Goal: Information Seeking & Learning: Learn about a topic

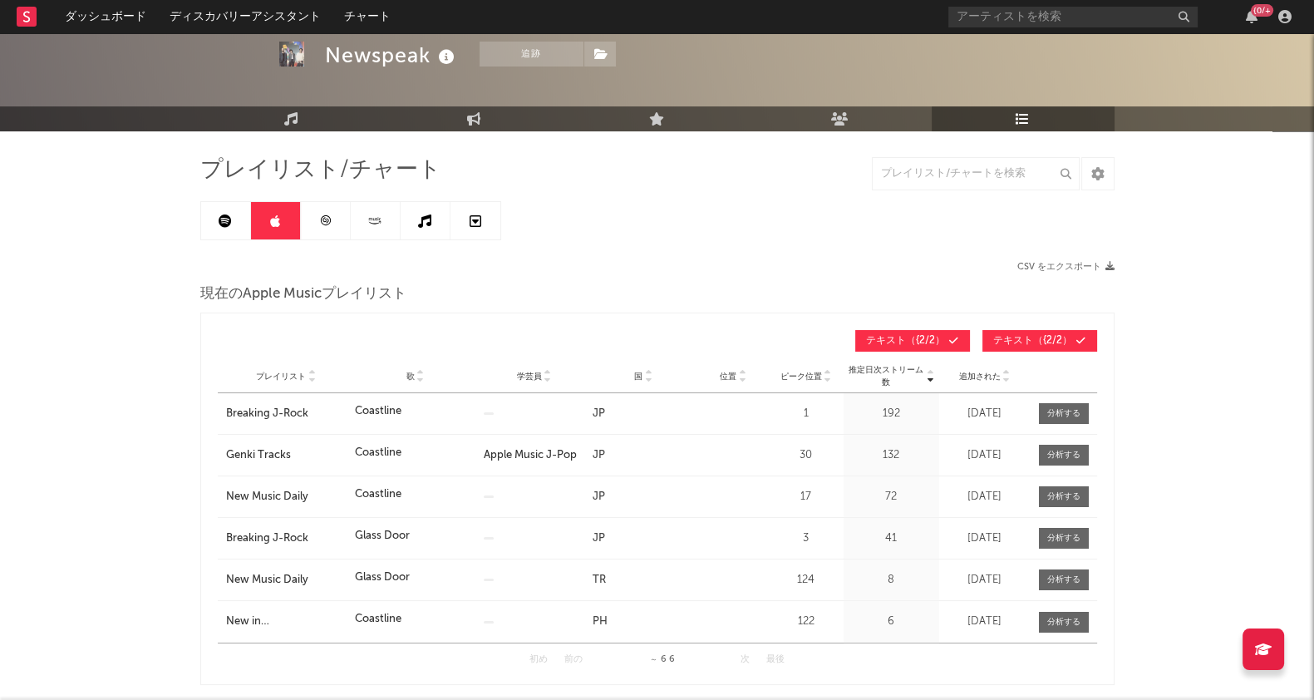
scroll to position [68, 0]
click at [977, 16] on input "text" at bounding box center [1072, 17] width 249 height 21
click at [985, 14] on input "text" at bounding box center [1072, 17] width 249 height 21
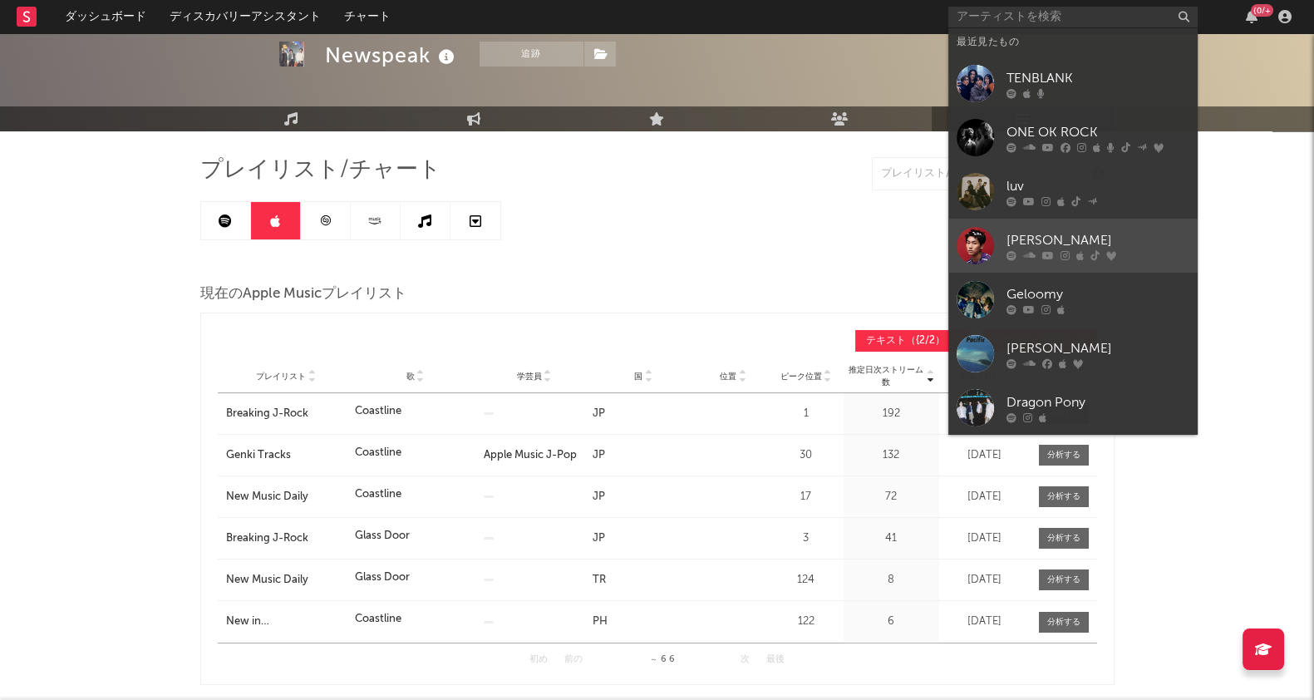
click at [1032, 236] on div "[PERSON_NAME]" at bounding box center [1097, 240] width 183 height 20
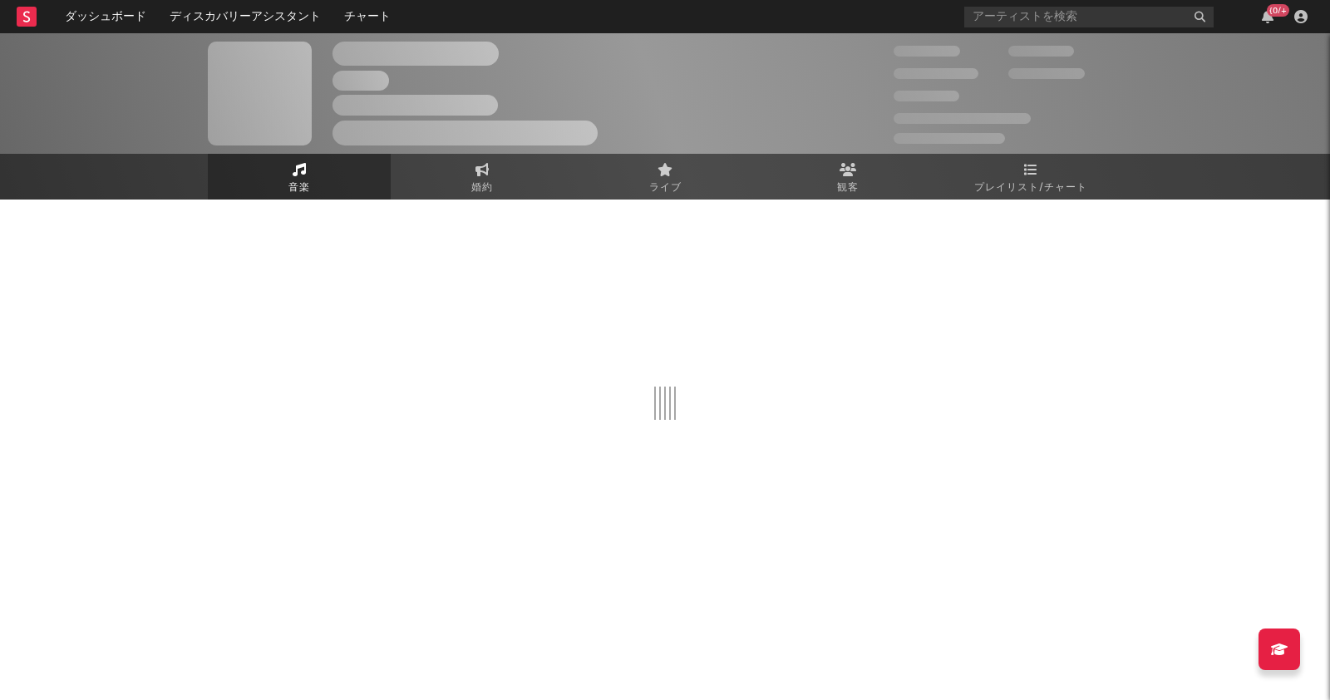
select select "6m"
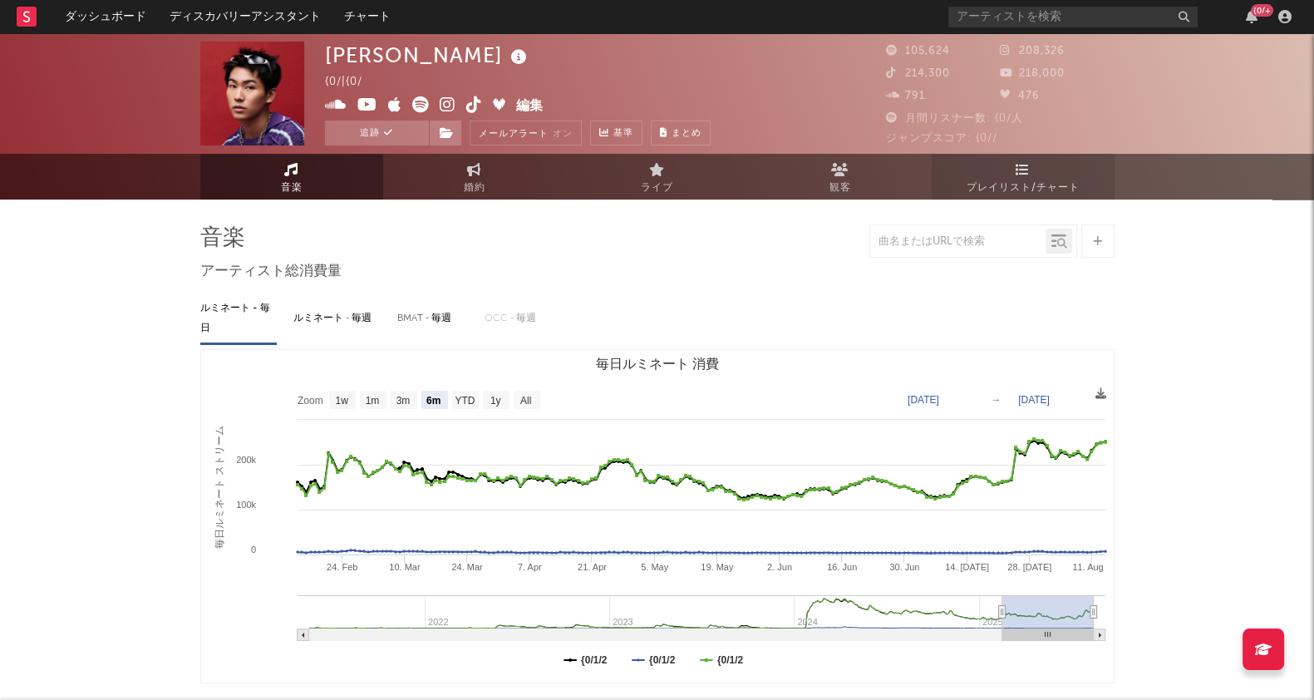
click at [1025, 165] on icon at bounding box center [1022, 169] width 14 height 13
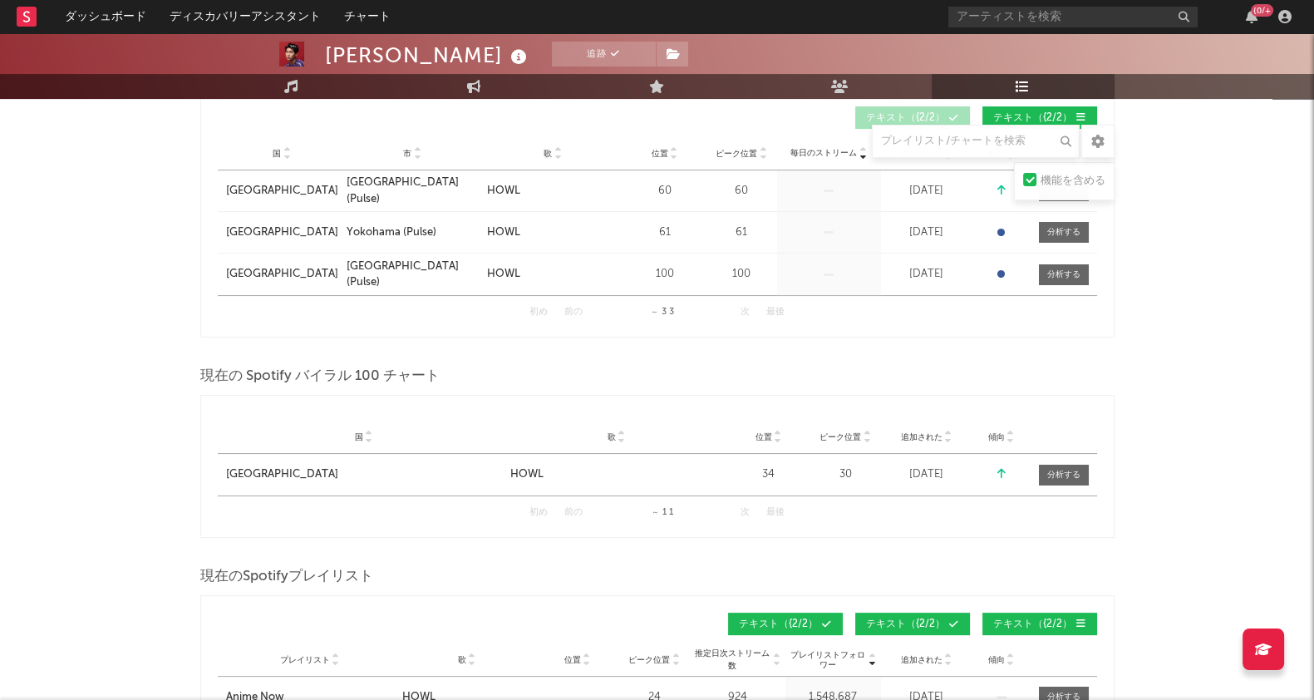
scroll to position [312, 0]
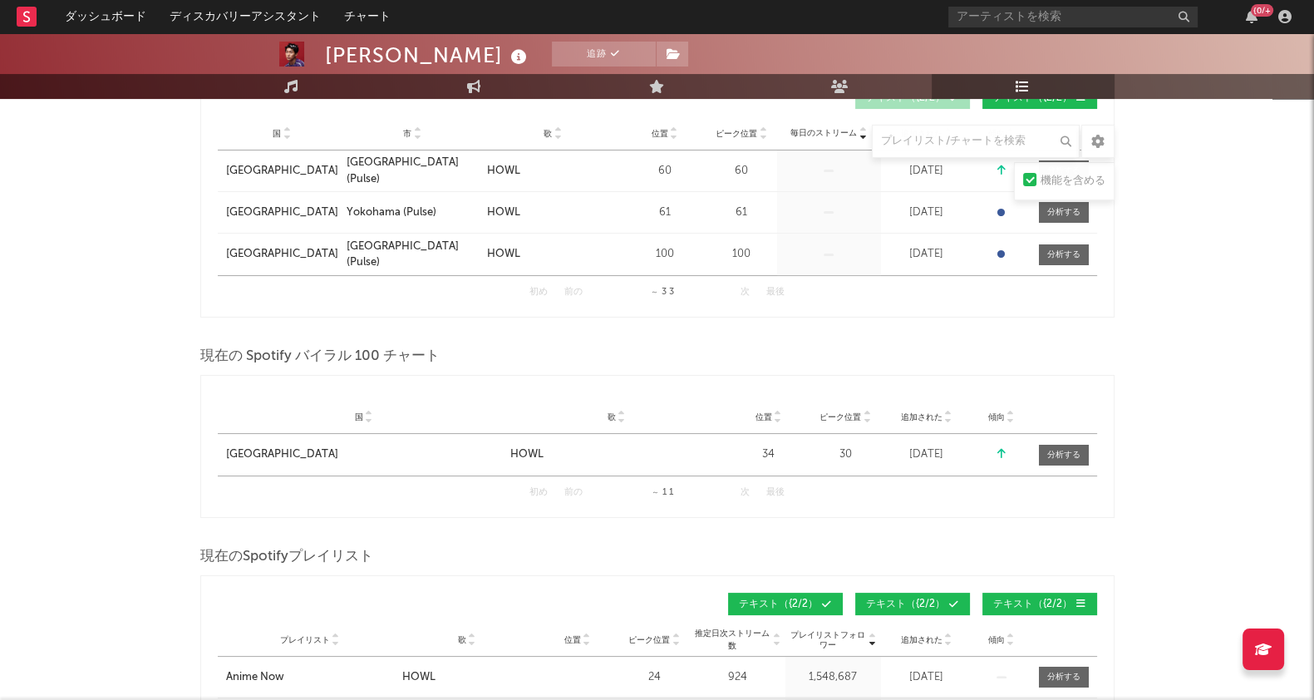
click at [1013, 640] on icon at bounding box center [1010, 643] width 8 height 7
click at [1011, 633] on icon at bounding box center [1010, 636] width 8 height 7
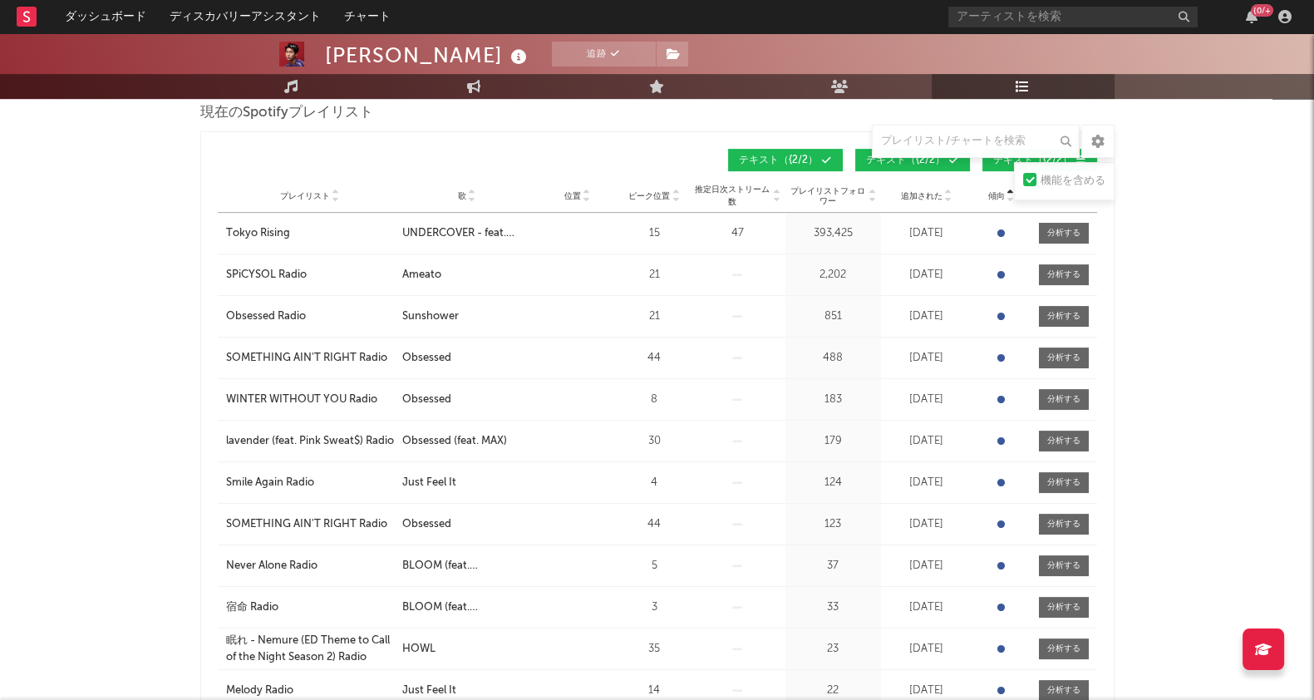
scroll to position [726, 0]
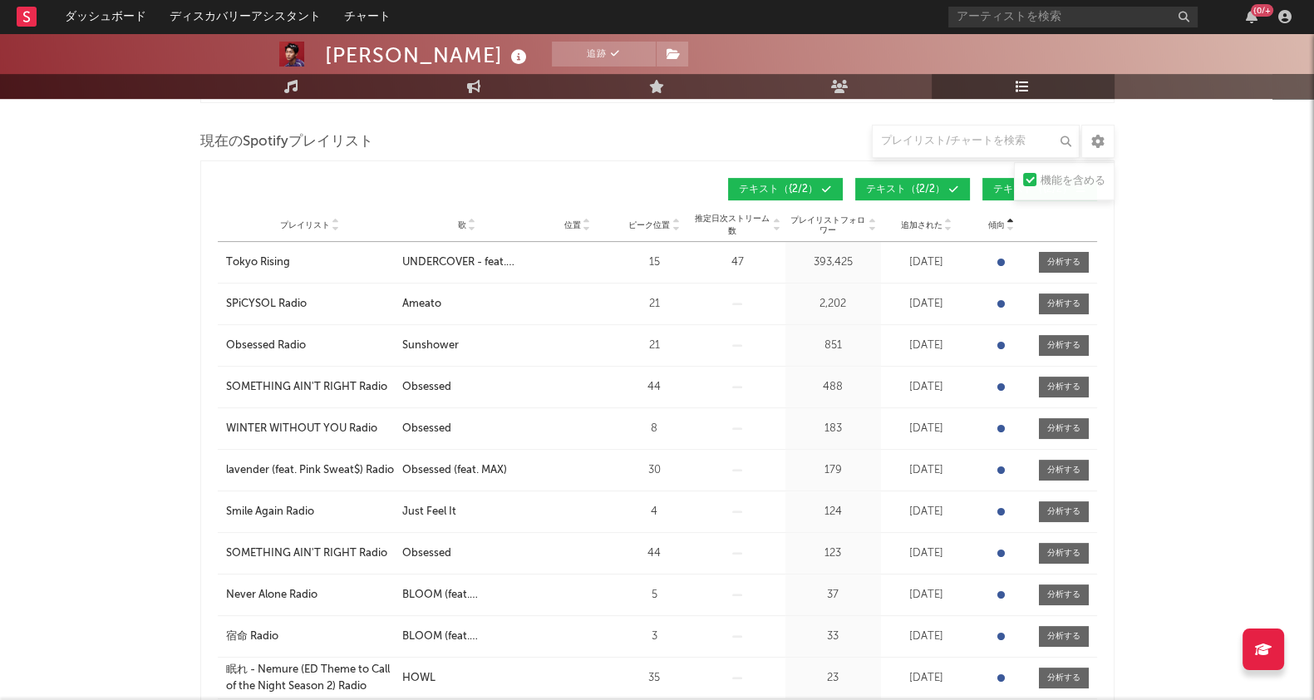
click at [474, 226] on icon at bounding box center [472, 228] width 8 height 7
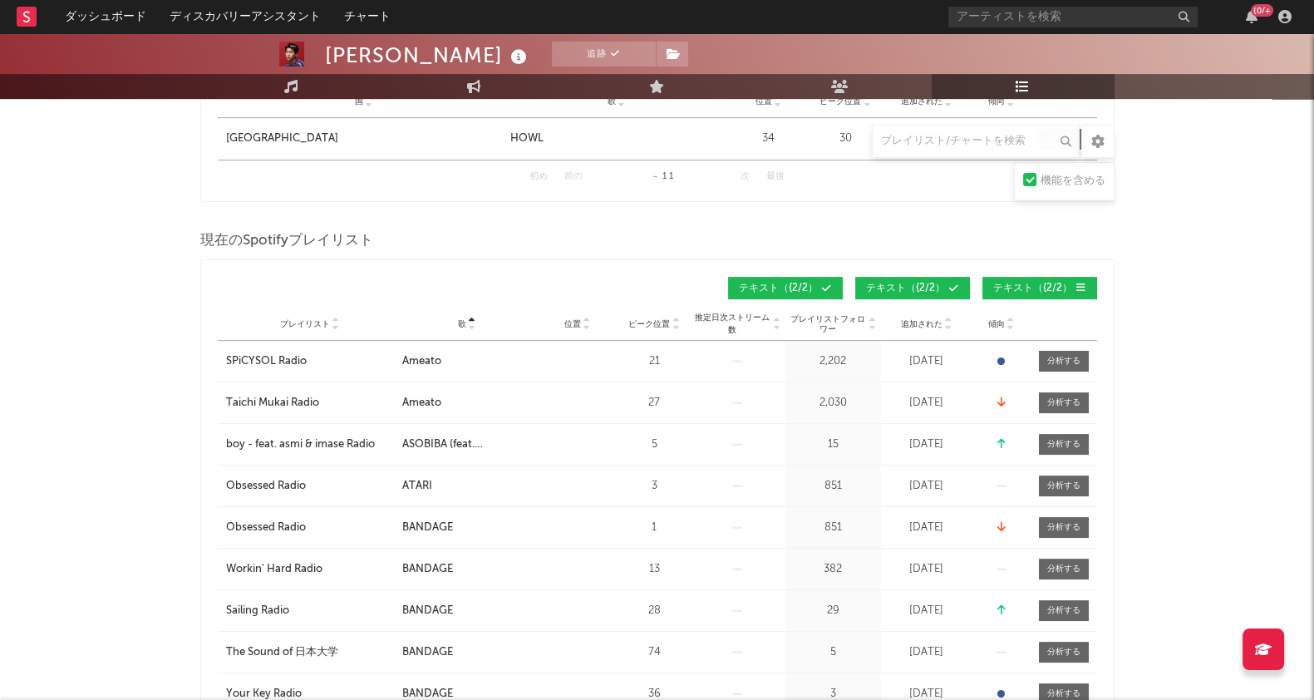
scroll to position [623, 0]
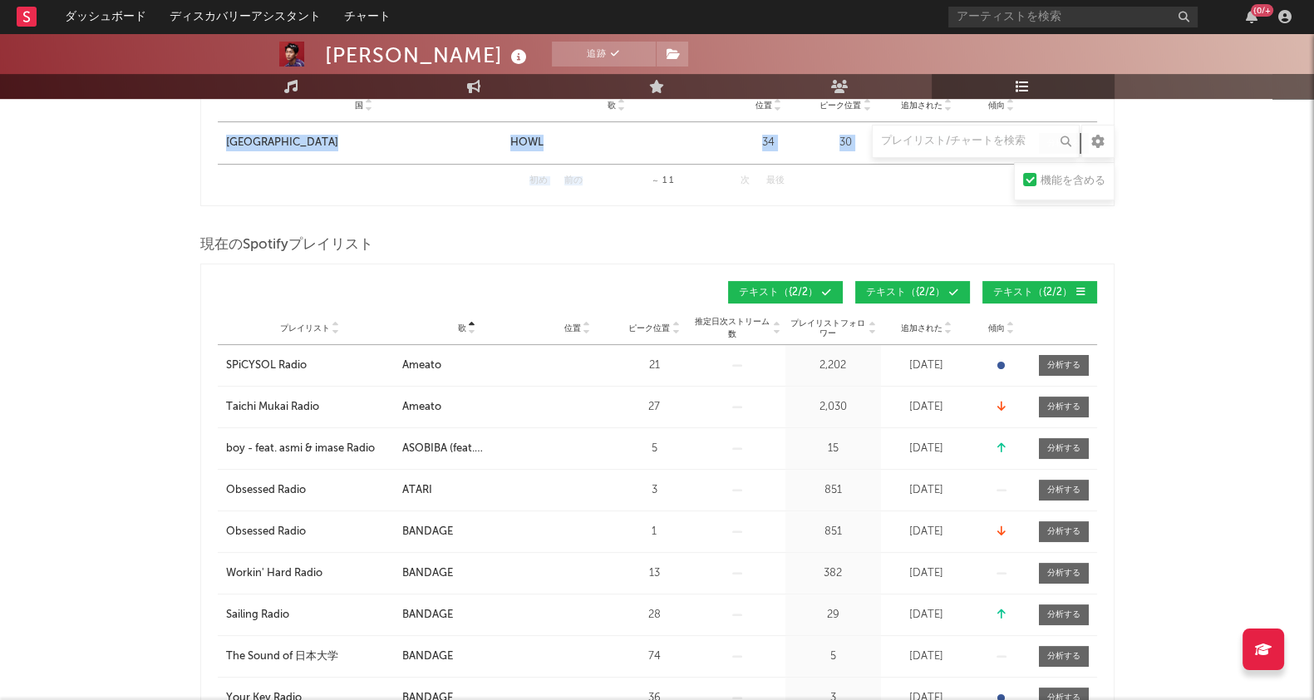
drag, startPoint x: 647, startPoint y: 176, endPoint x: 1017, endPoint y: 120, distance: 373.9
click at [1017, 120] on div "国 国 歌 位置 ピーク位置 追加された 傾向 位置 フォロワー 国 市 歌 位置 ピーク位置 推定日次ストリーム数 プレイリストフォロワー 毎日のストリーム…" at bounding box center [657, 134] width 879 height 125
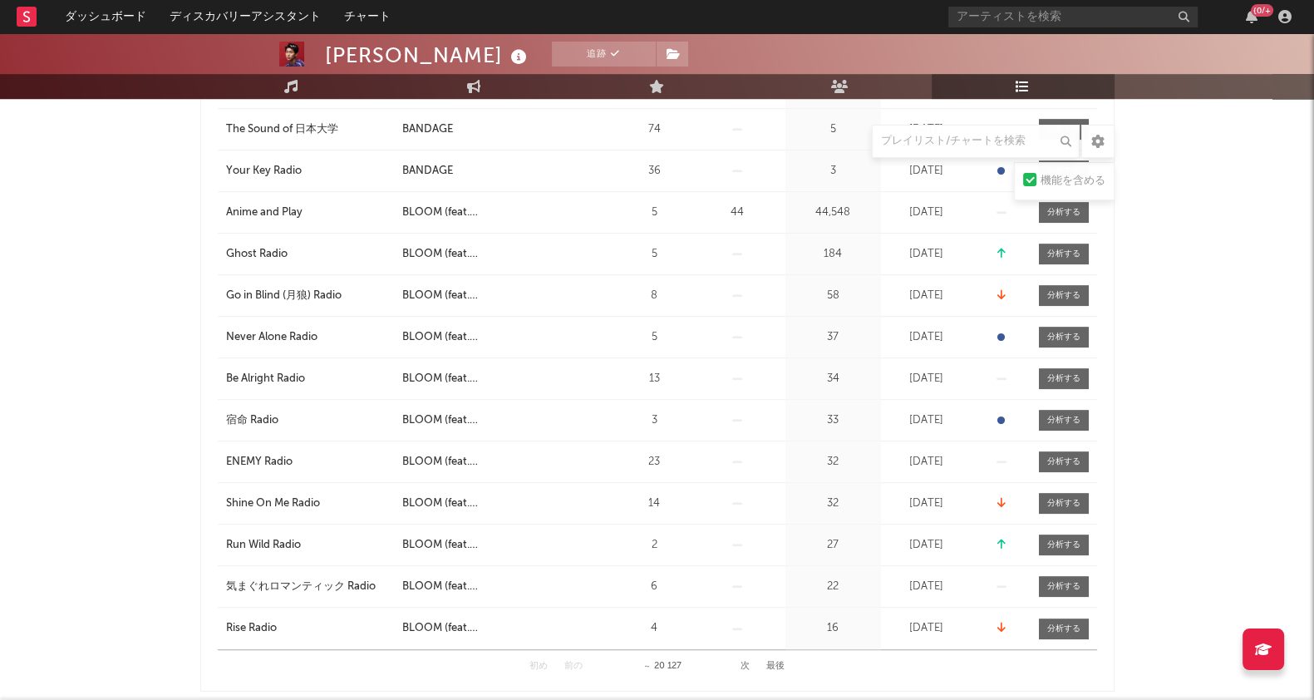
scroll to position [1165, 0]
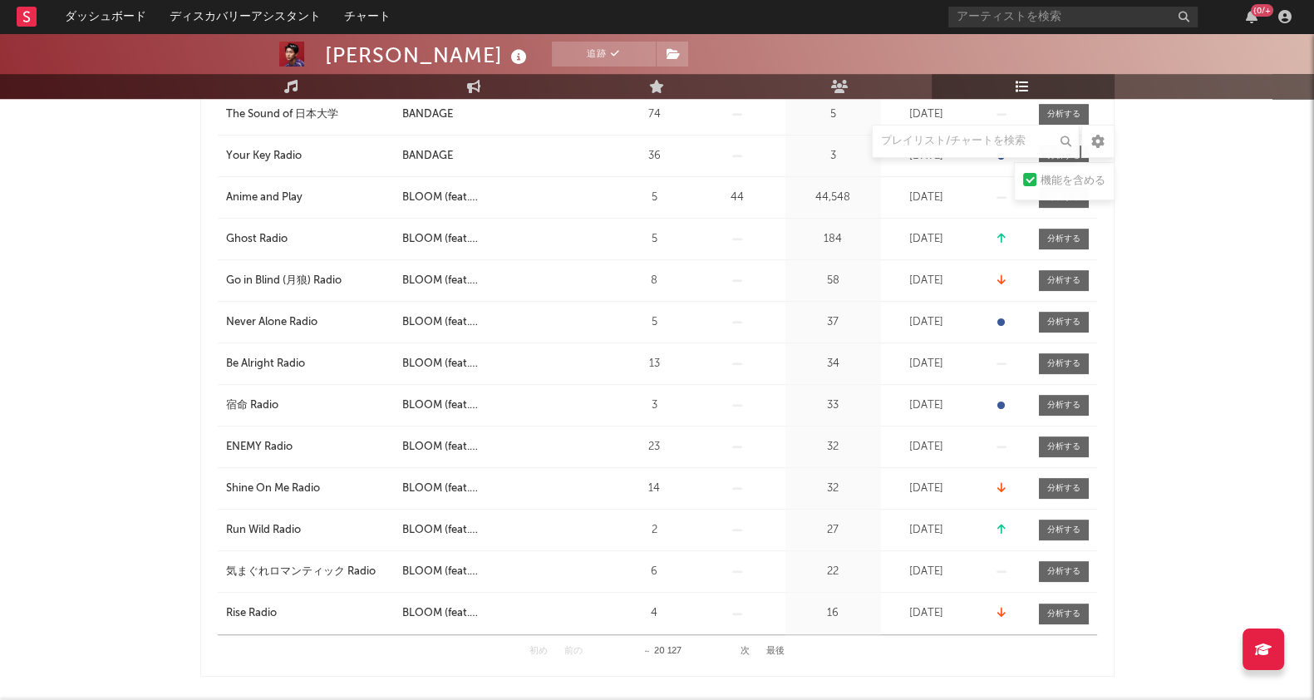
click at [744, 646] on button "次" at bounding box center [744, 650] width 9 height 9
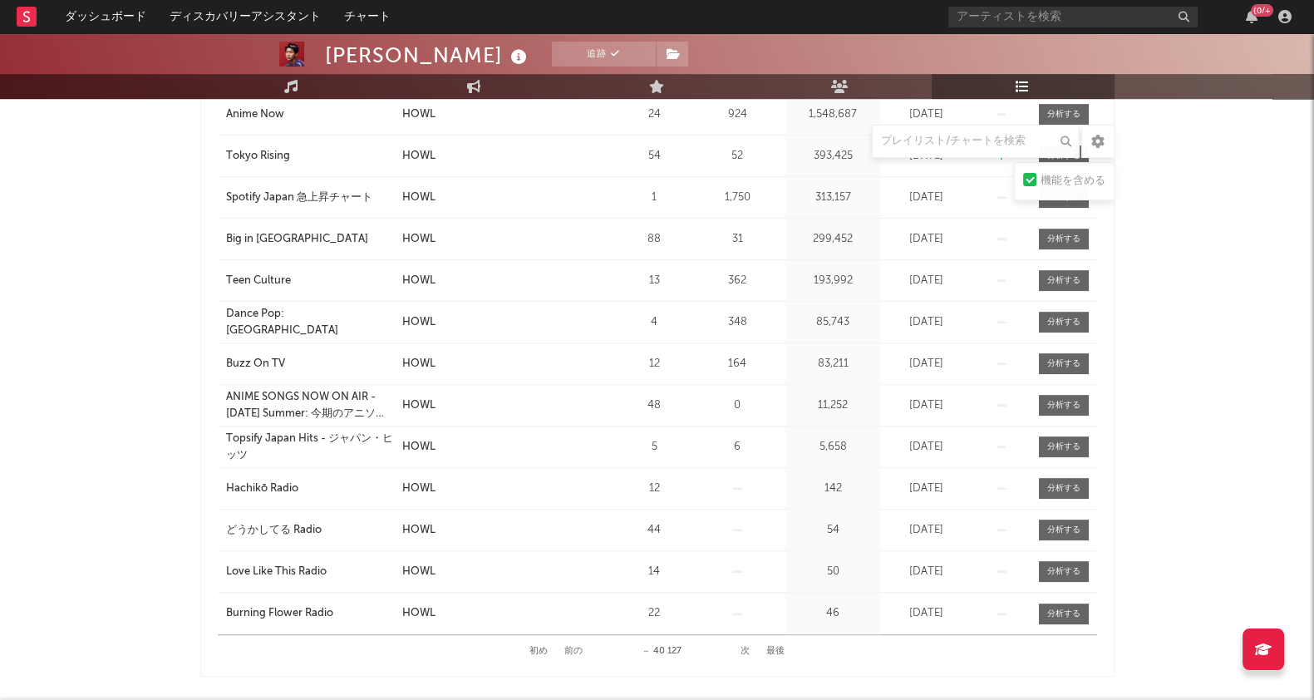
click at [744, 646] on button "次" at bounding box center [744, 650] width 9 height 9
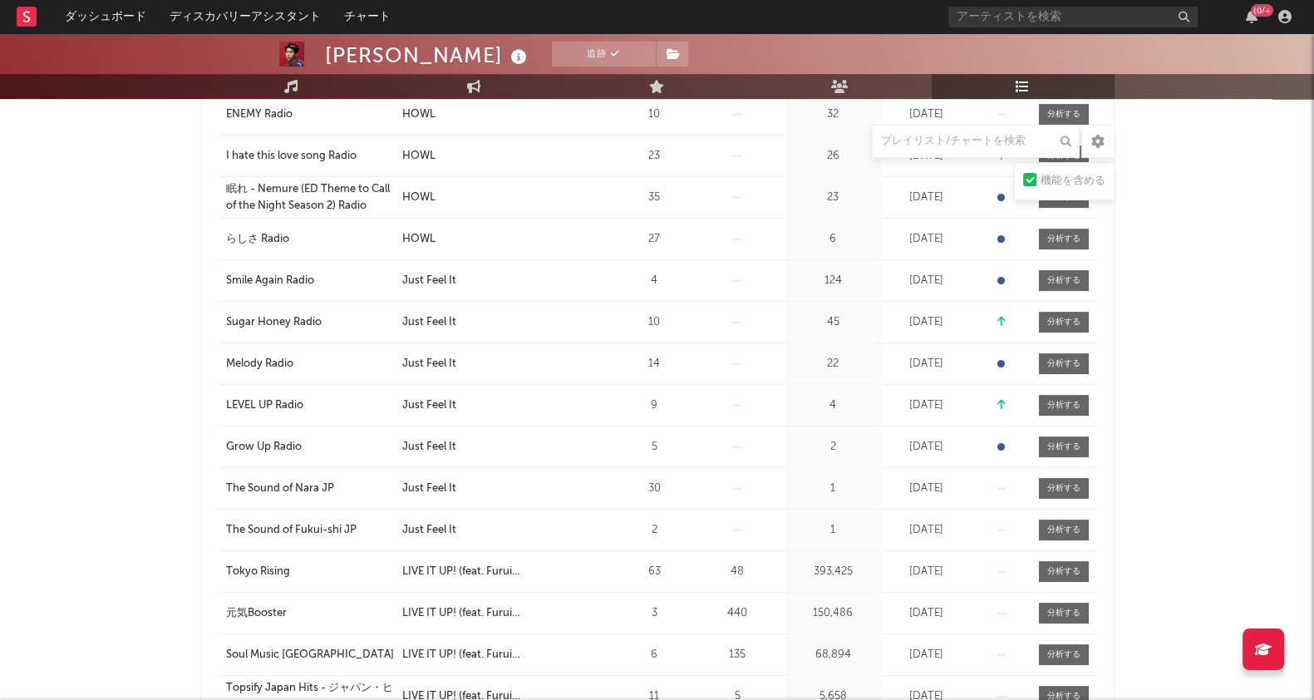
scroll to position [750, 0]
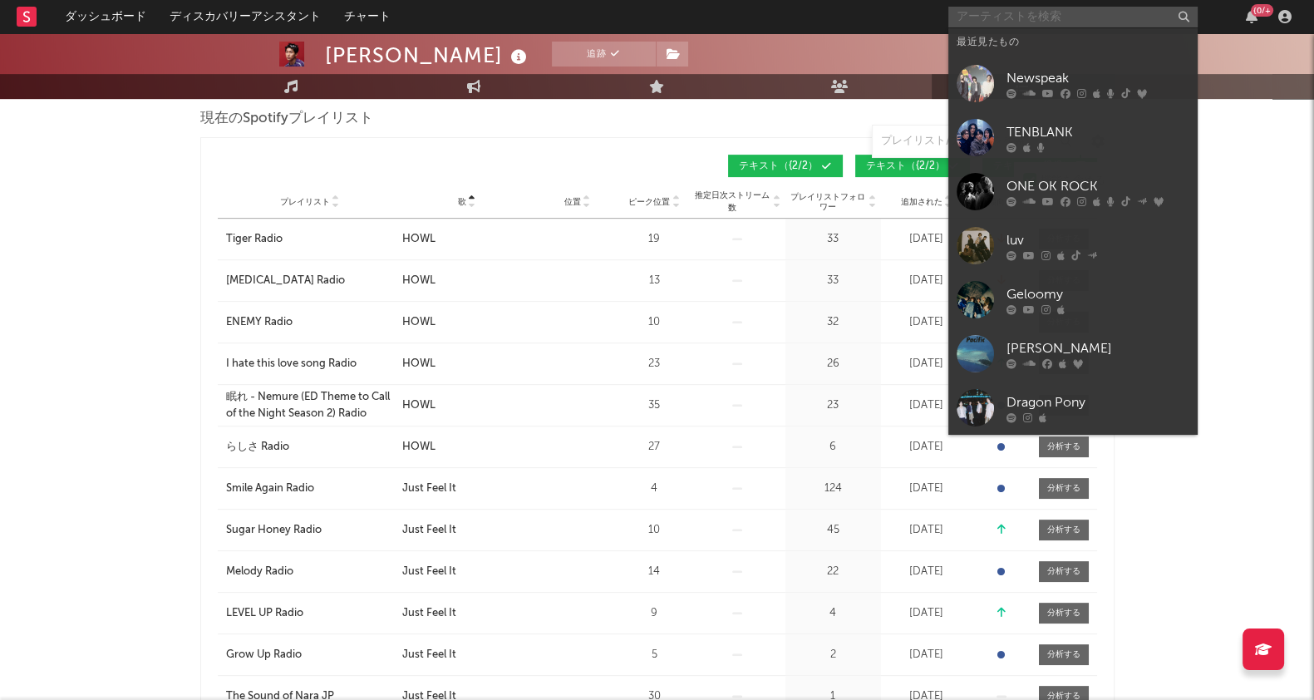
click at [1006, 14] on input "text" at bounding box center [1072, 17] width 249 height 21
click at [1035, 71] on div "Newspeak" at bounding box center [1097, 78] width 183 height 20
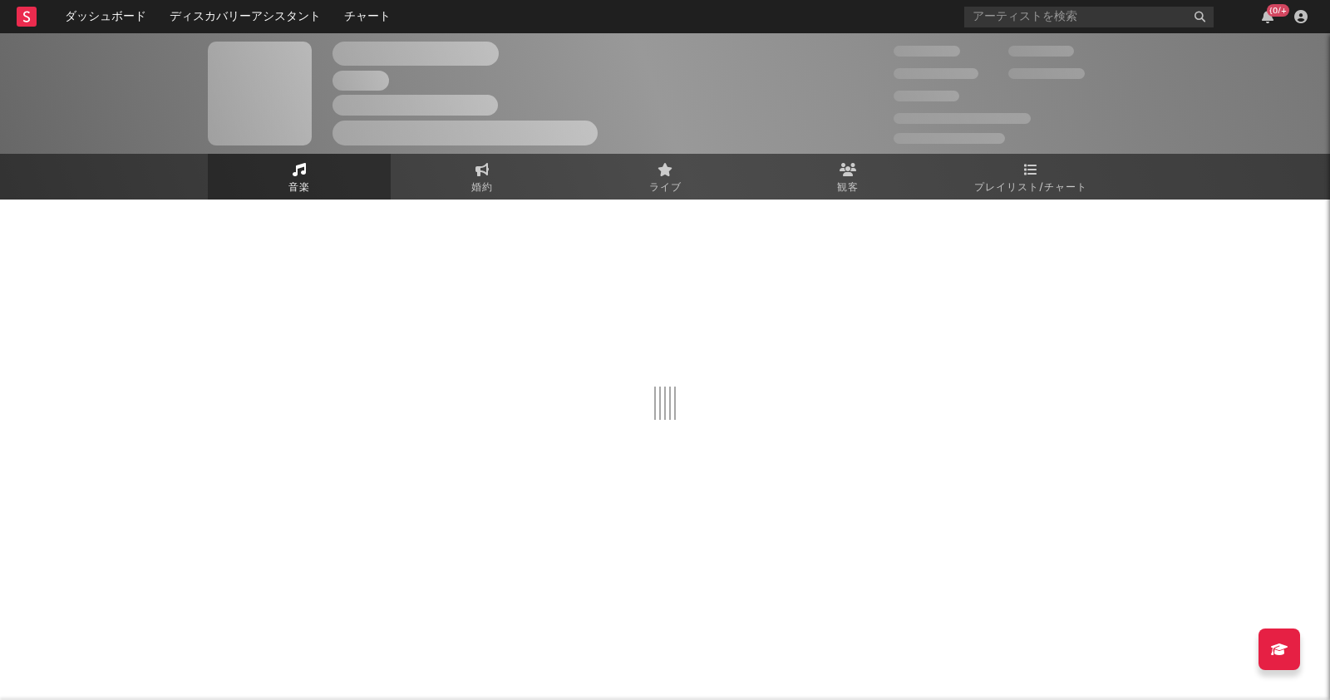
select select "6m"
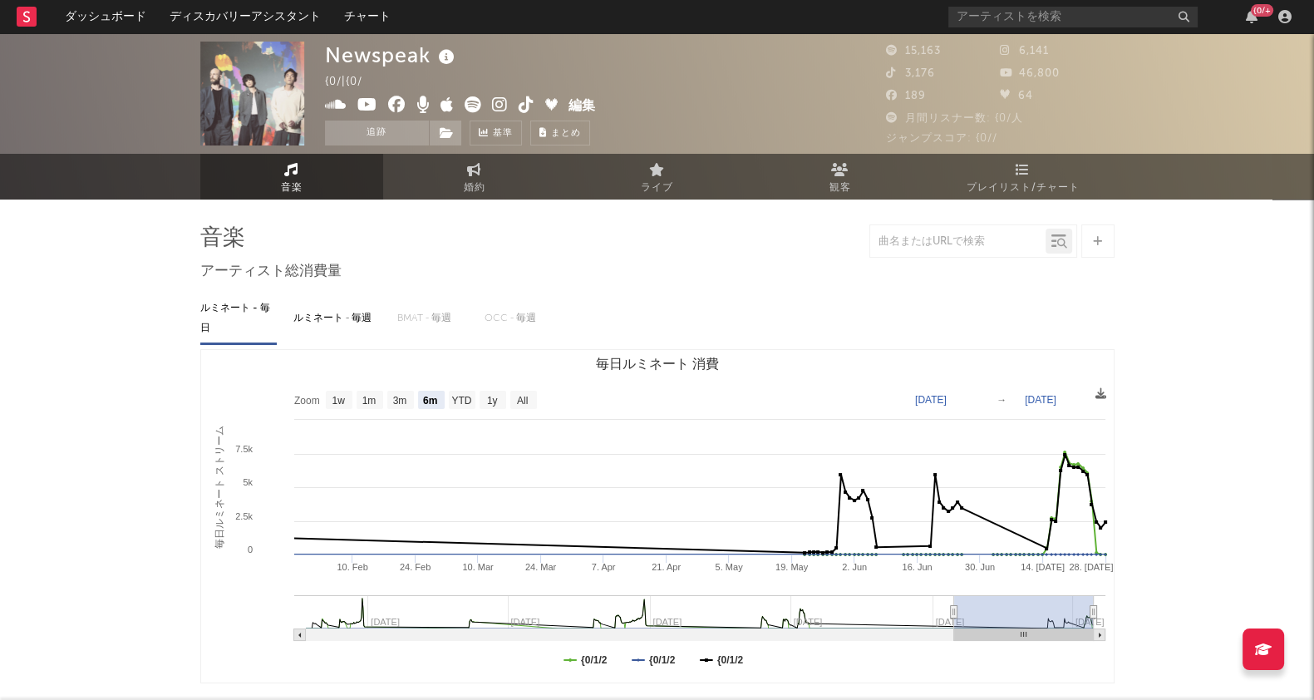
click at [1039, 185] on span "プレイリスト/チャート" at bounding box center [1022, 188] width 113 height 20
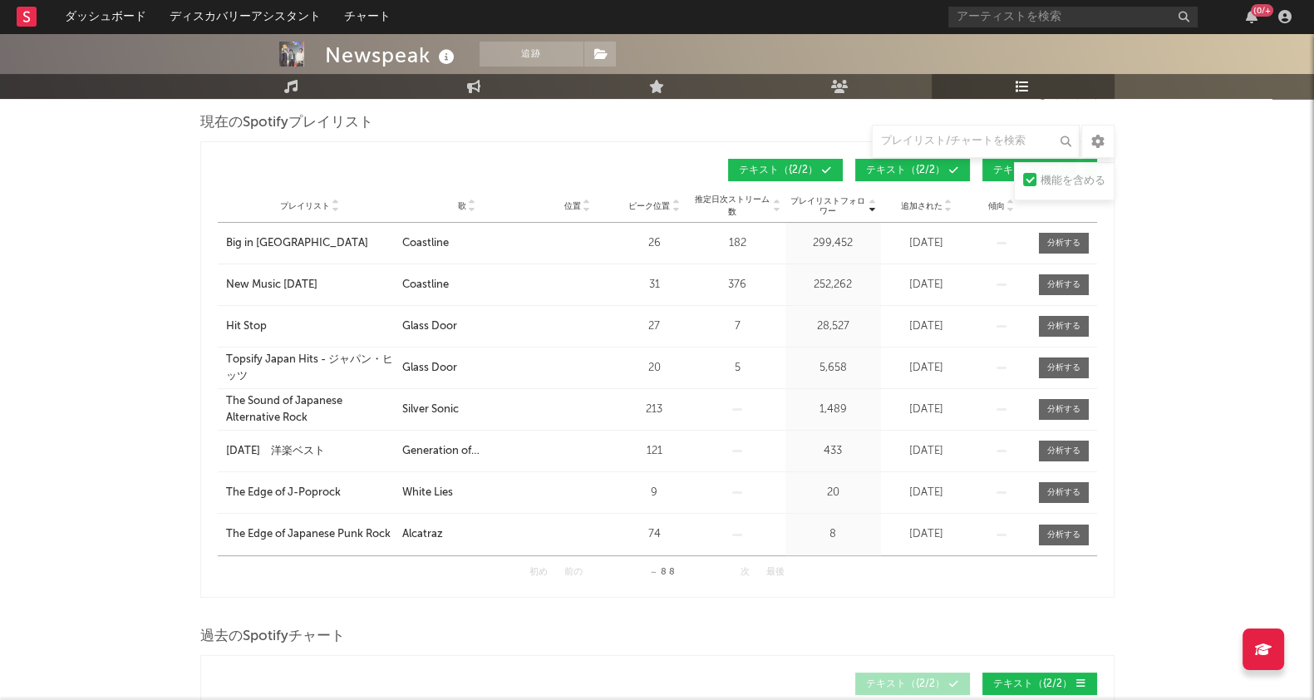
scroll to position [207, 0]
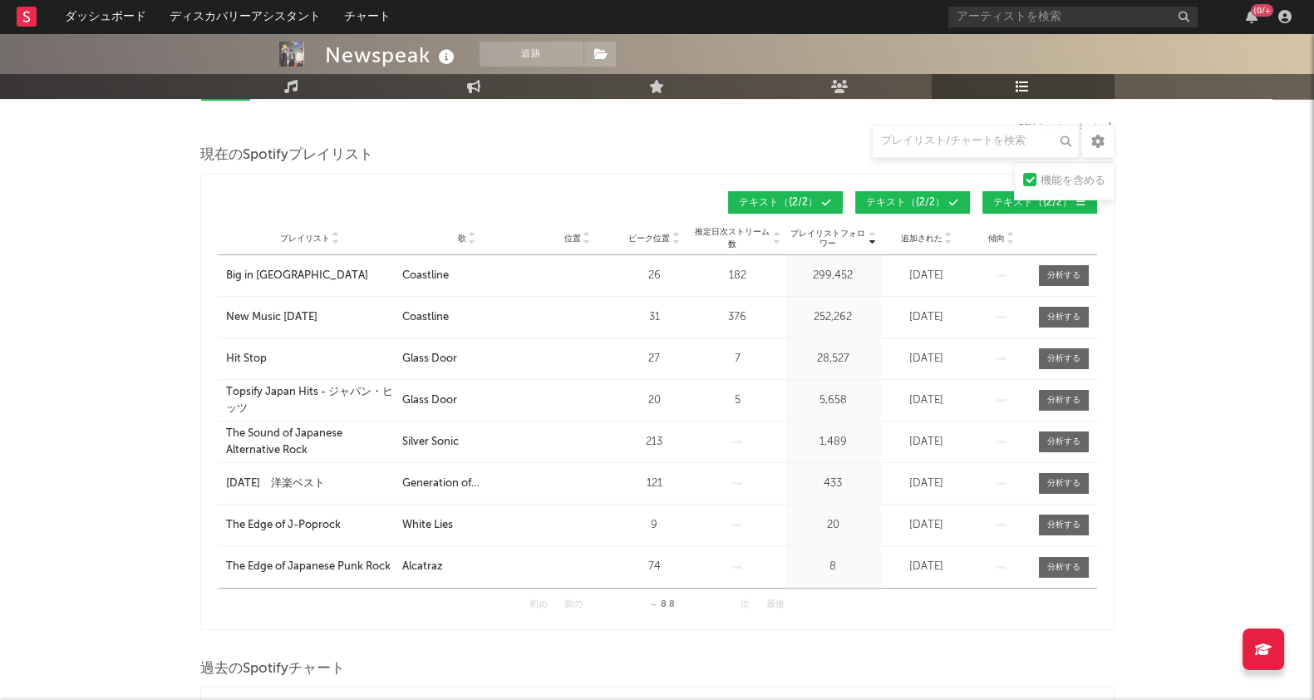
click at [251, 356] on div "Hit Stop" at bounding box center [246, 359] width 41 height 17
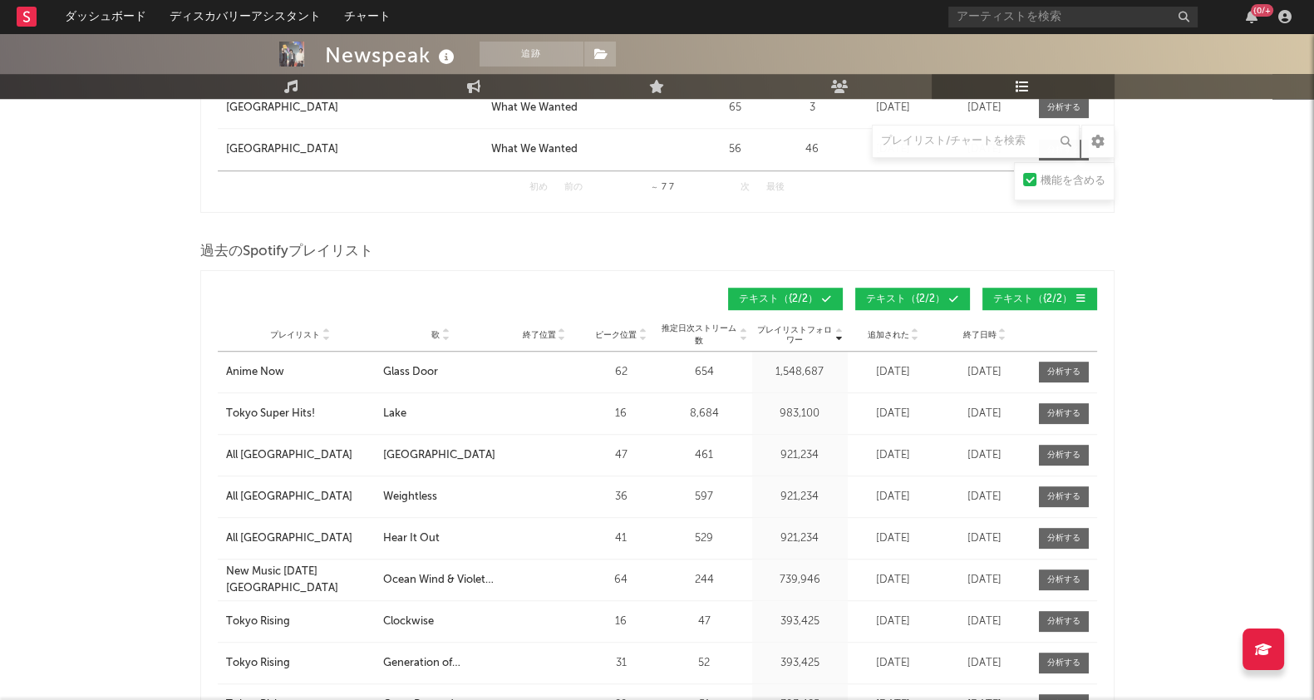
scroll to position [1453, 0]
